Goal: Information Seeking & Learning: Compare options

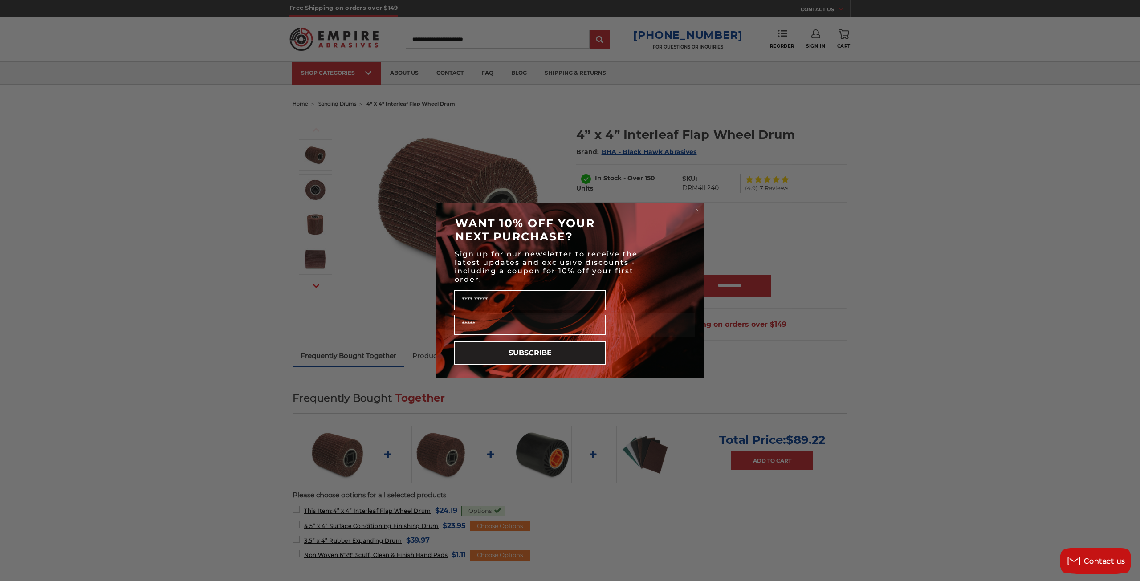
click at [698, 211] on icon "Close dialog" at bounding box center [697, 210] width 4 height 4
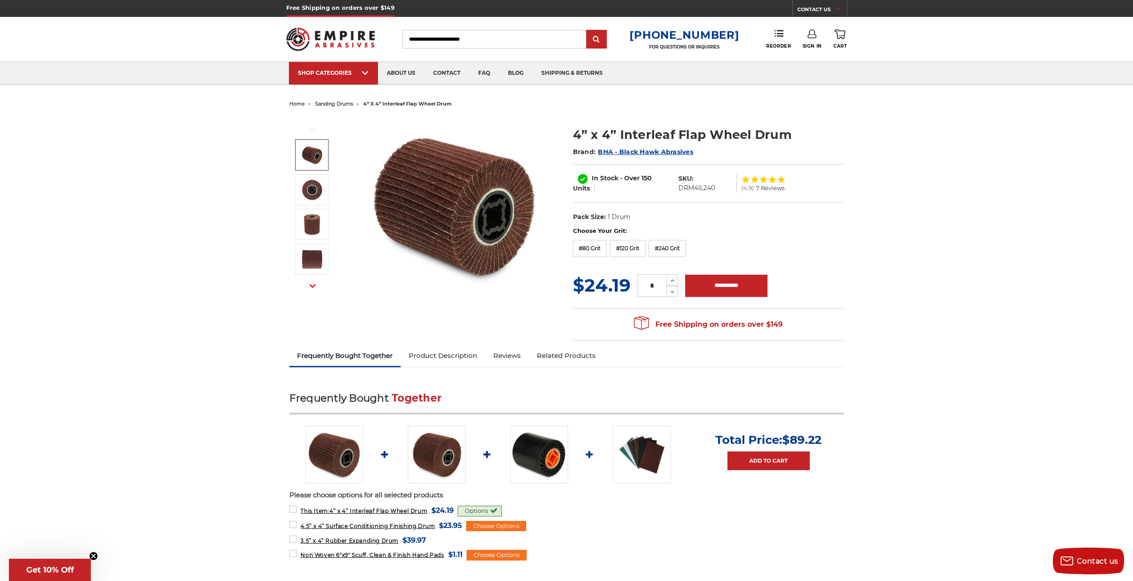
click at [308, 154] on img at bounding box center [312, 155] width 22 height 22
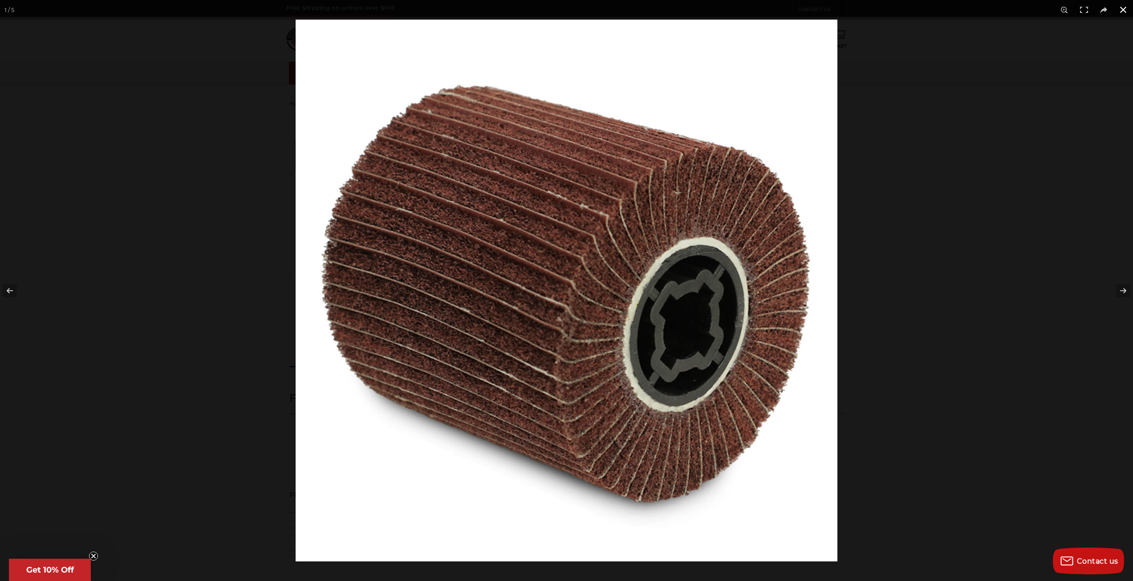
click at [1122, 12] on button at bounding box center [1124, 10] width 20 height 20
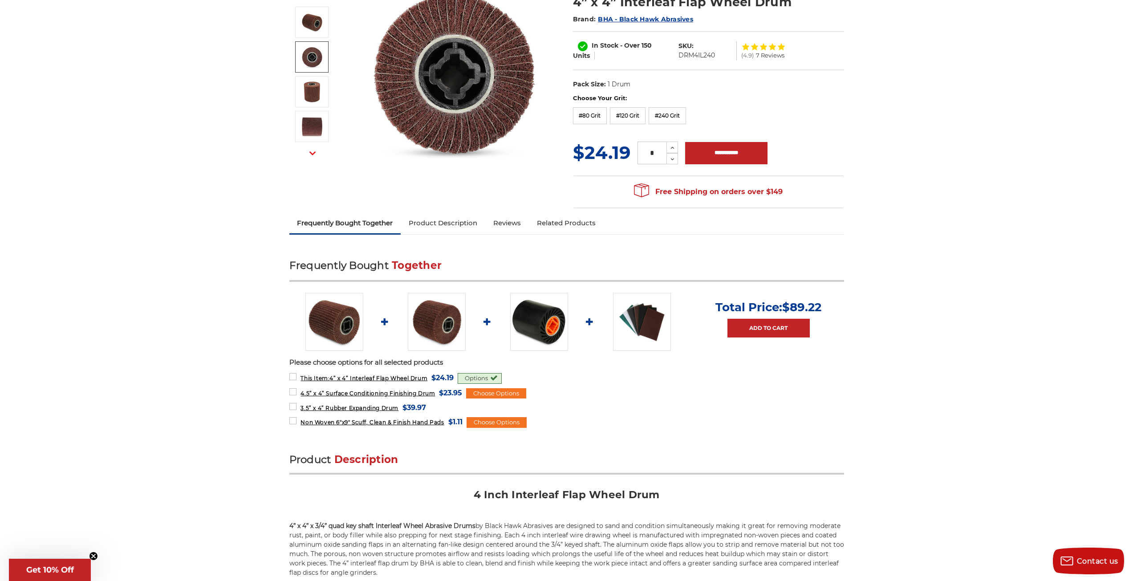
scroll to position [134, 0]
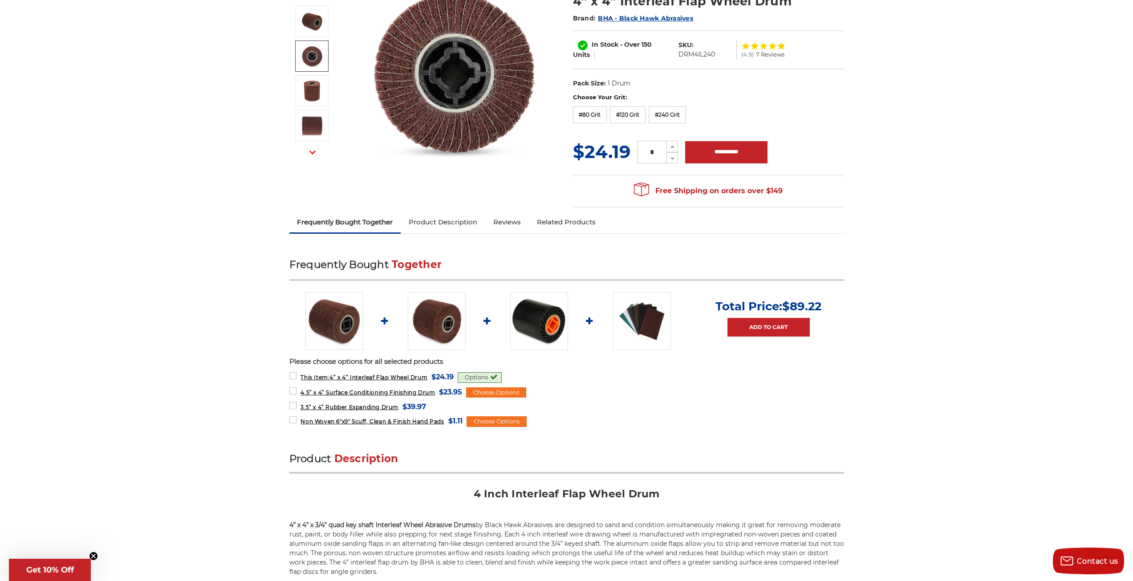
click at [505, 225] on link "Reviews" at bounding box center [507, 222] width 44 height 20
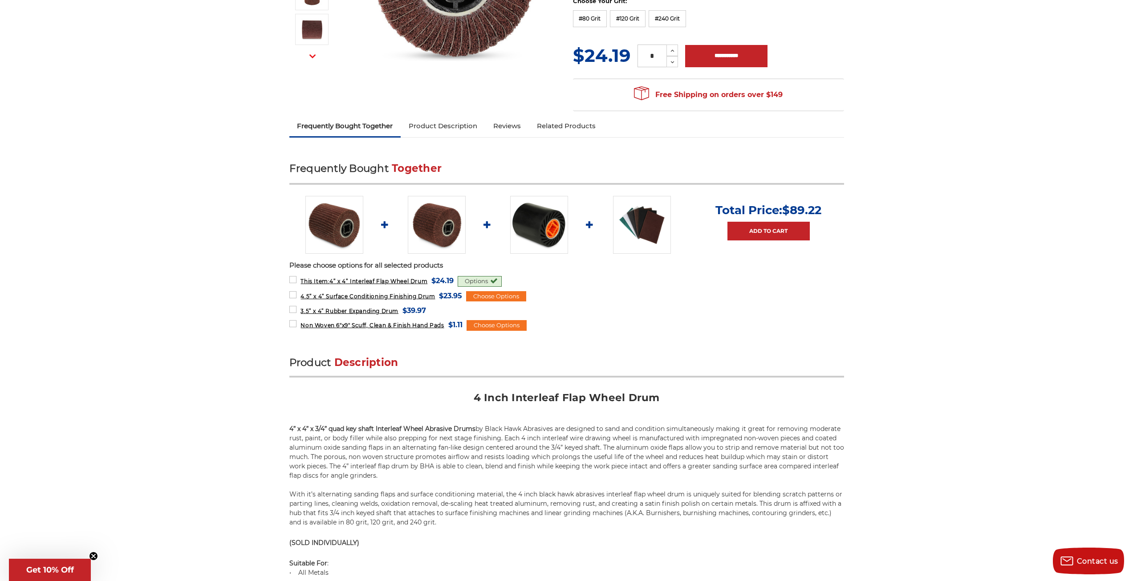
scroll to position [210, 0]
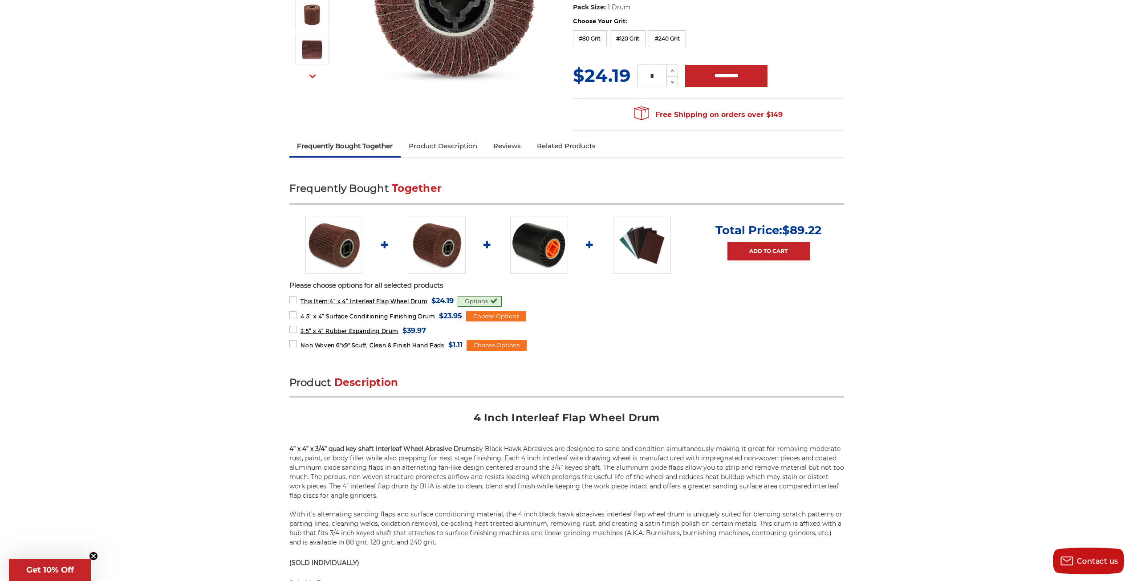
click at [588, 246] on ul "Total Price: $89.22 Add to Cart" at bounding box center [566, 245] width 555 height 58
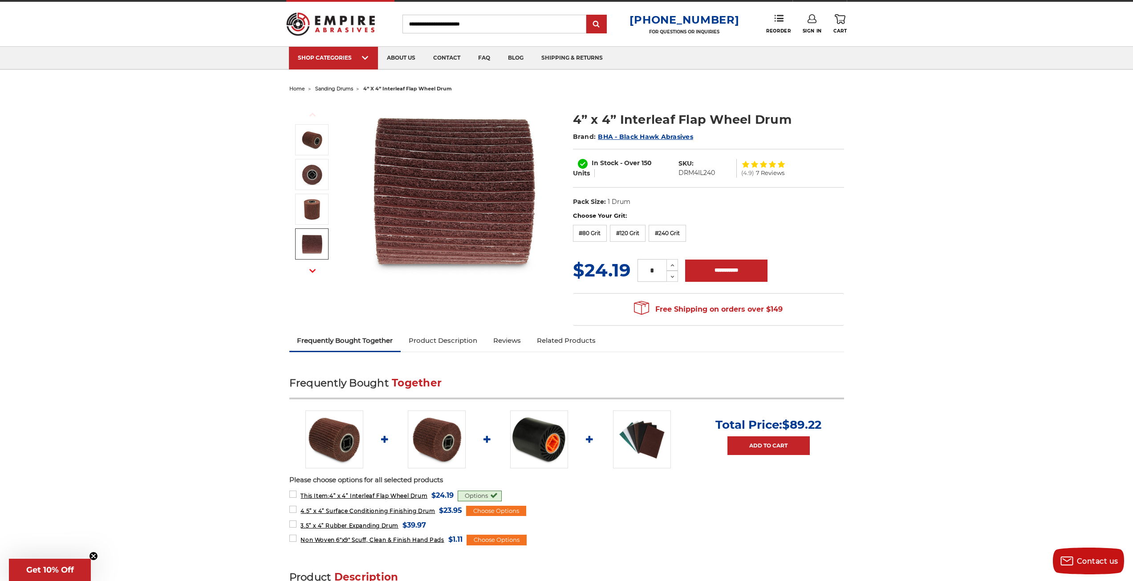
scroll to position [0, 0]
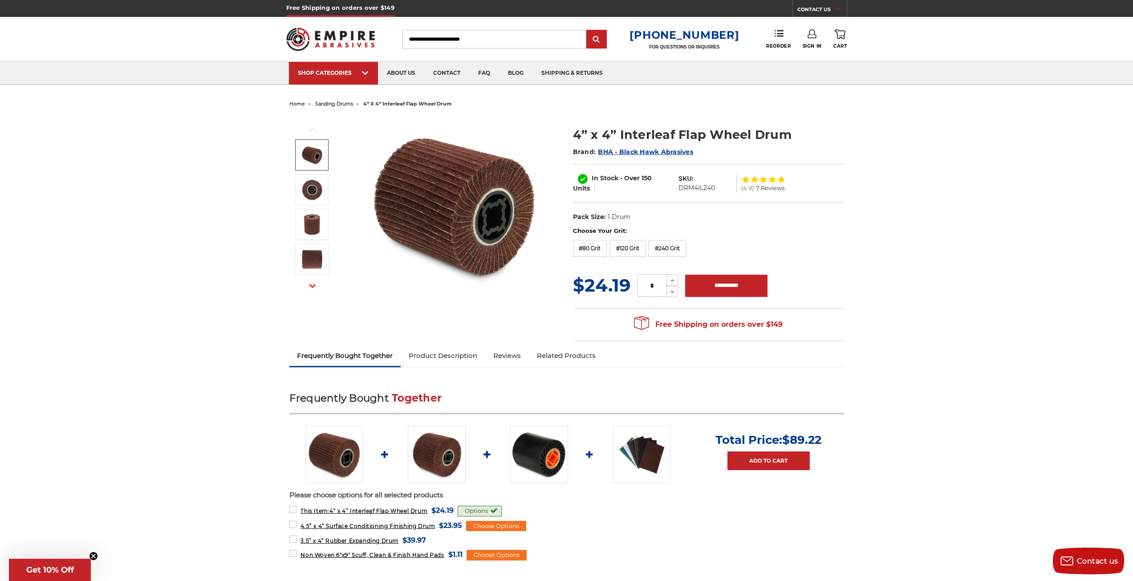
click at [342, 105] on span "sanding drums" at bounding box center [334, 104] width 38 height 6
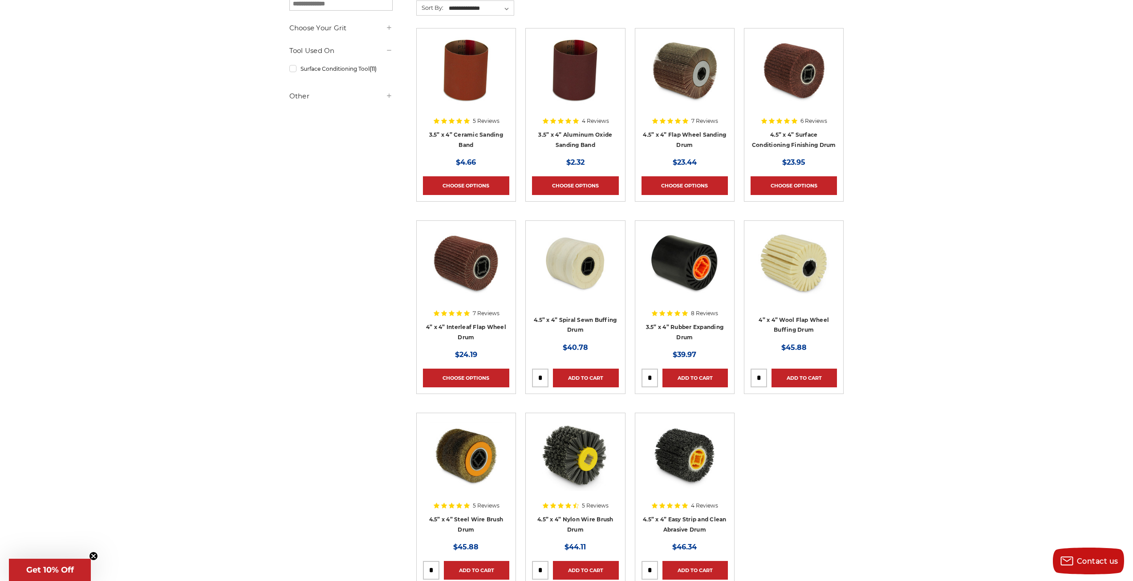
scroll to position [267, 0]
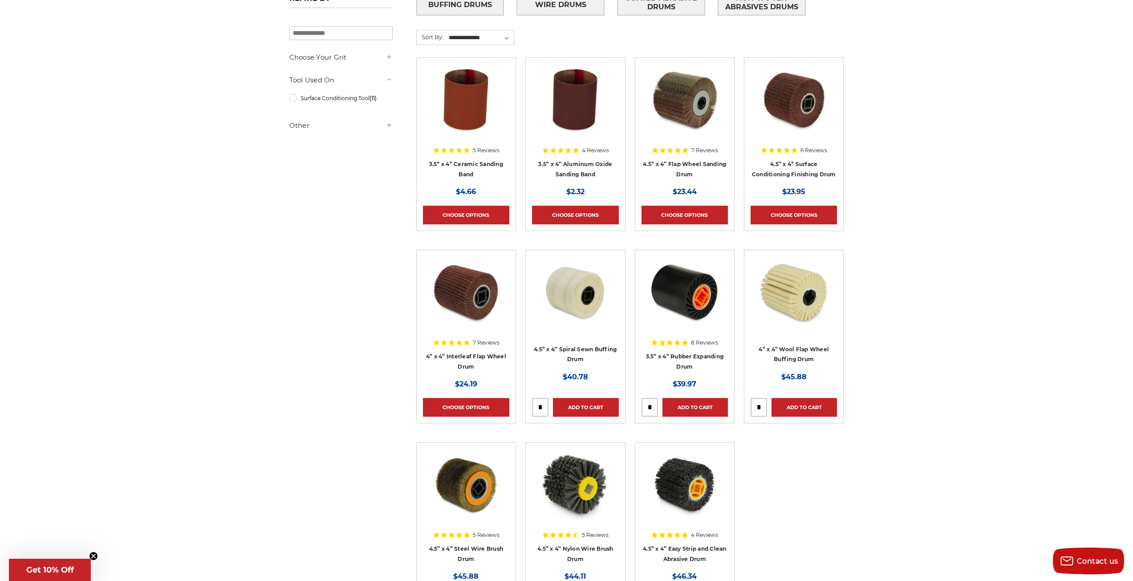
click at [786, 169] on h4 "4.5” x 4” Surface Conditioning Finishing Drum" at bounding box center [794, 171] width 86 height 25
click at [786, 214] on link "Choose Options" at bounding box center [794, 215] width 86 height 19
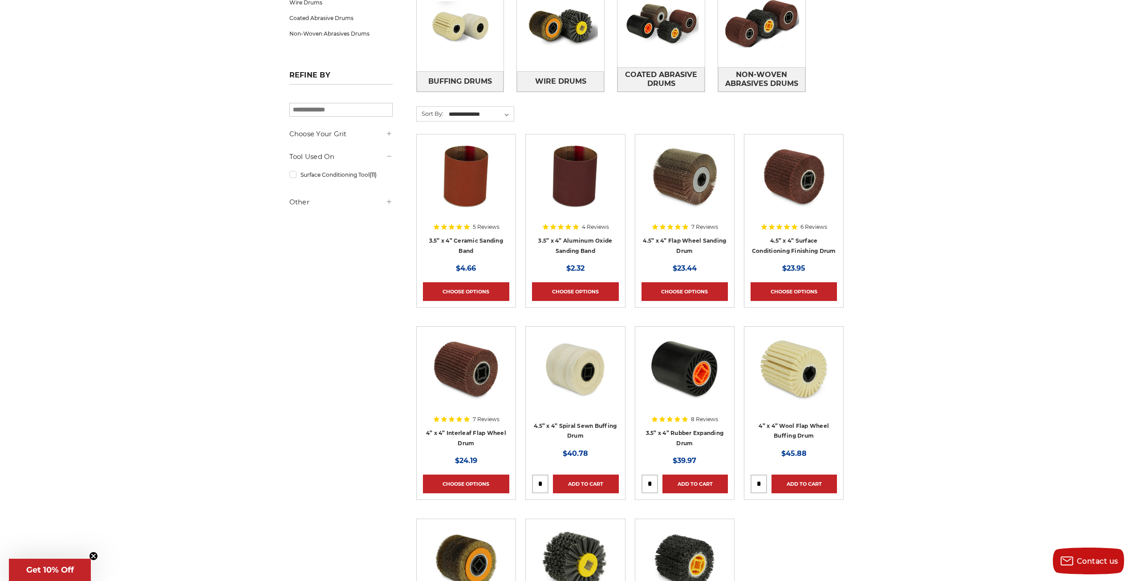
scroll to position [89, 0]
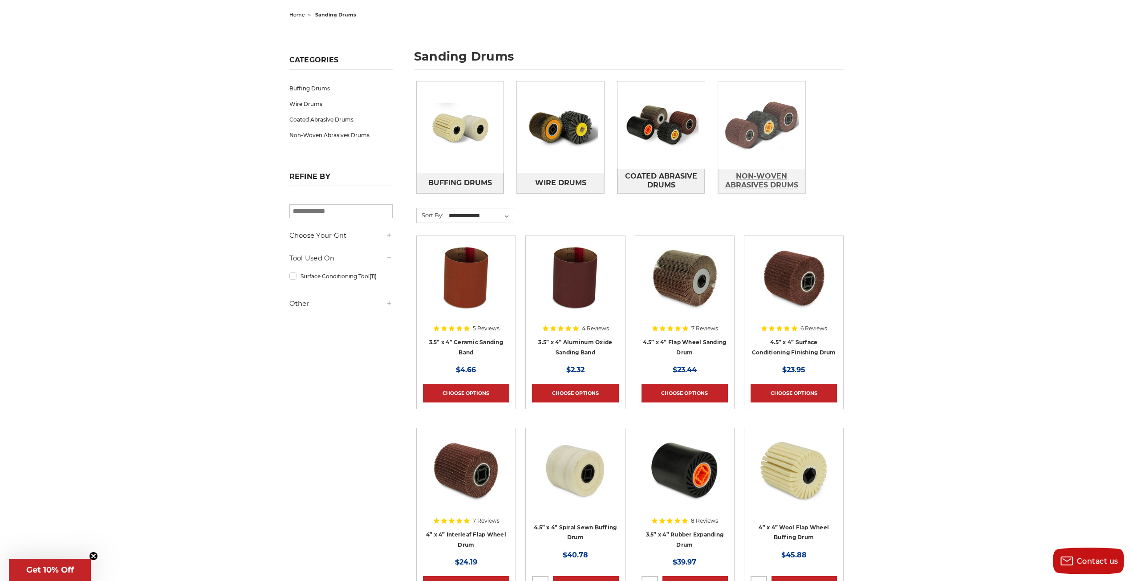
click at [764, 184] on span "Non-Woven Abrasives Drums" at bounding box center [762, 181] width 86 height 24
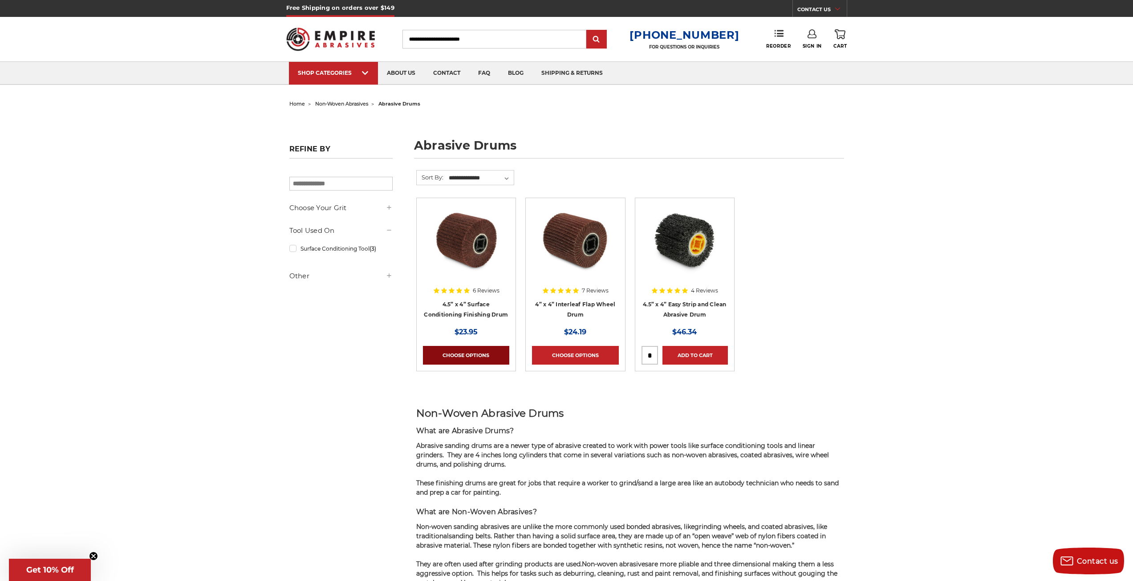
click at [462, 354] on link "Choose Options" at bounding box center [466, 355] width 86 height 19
